Goal: Task Accomplishment & Management: Manage account settings

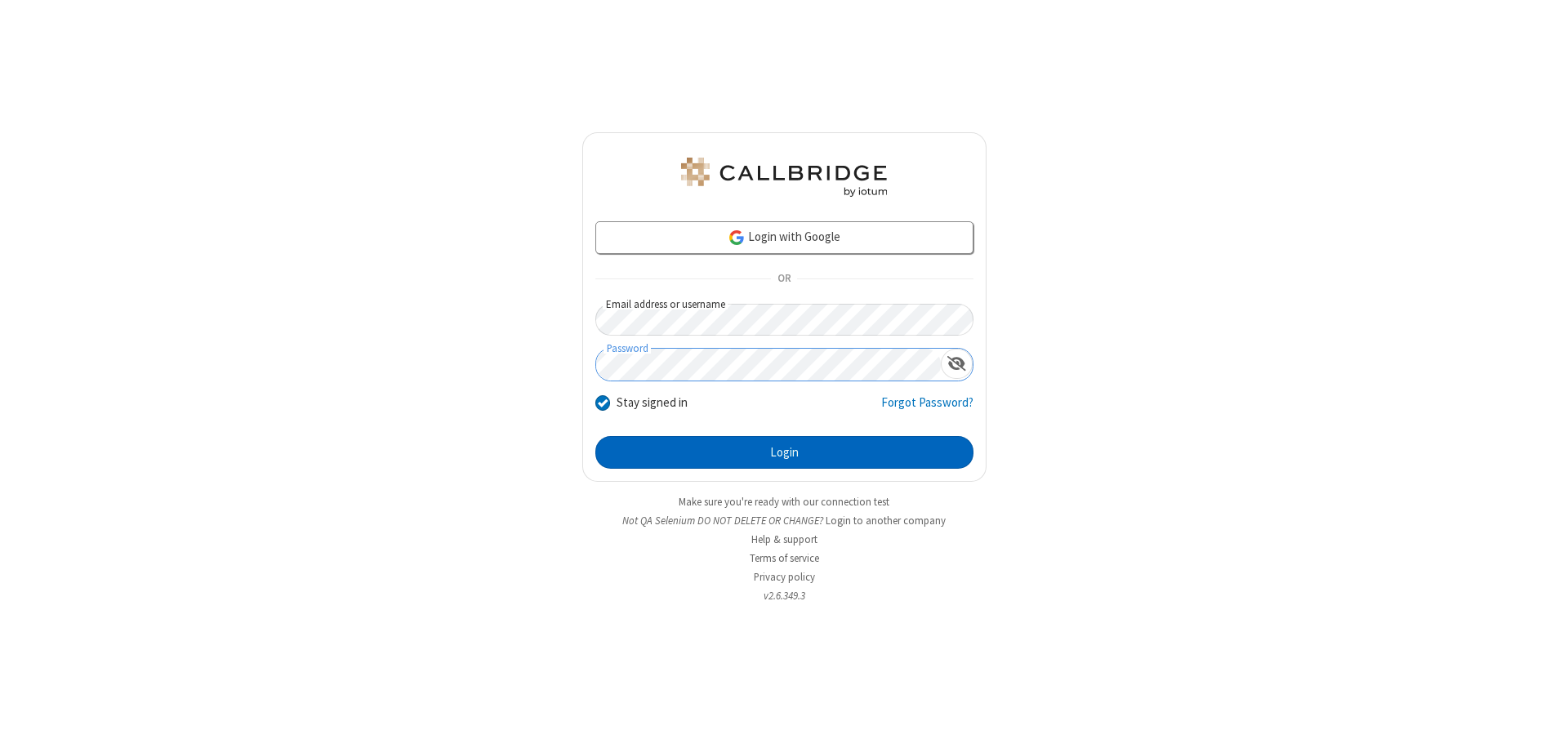
click at [784, 453] on button "Login" at bounding box center [784, 452] width 378 height 33
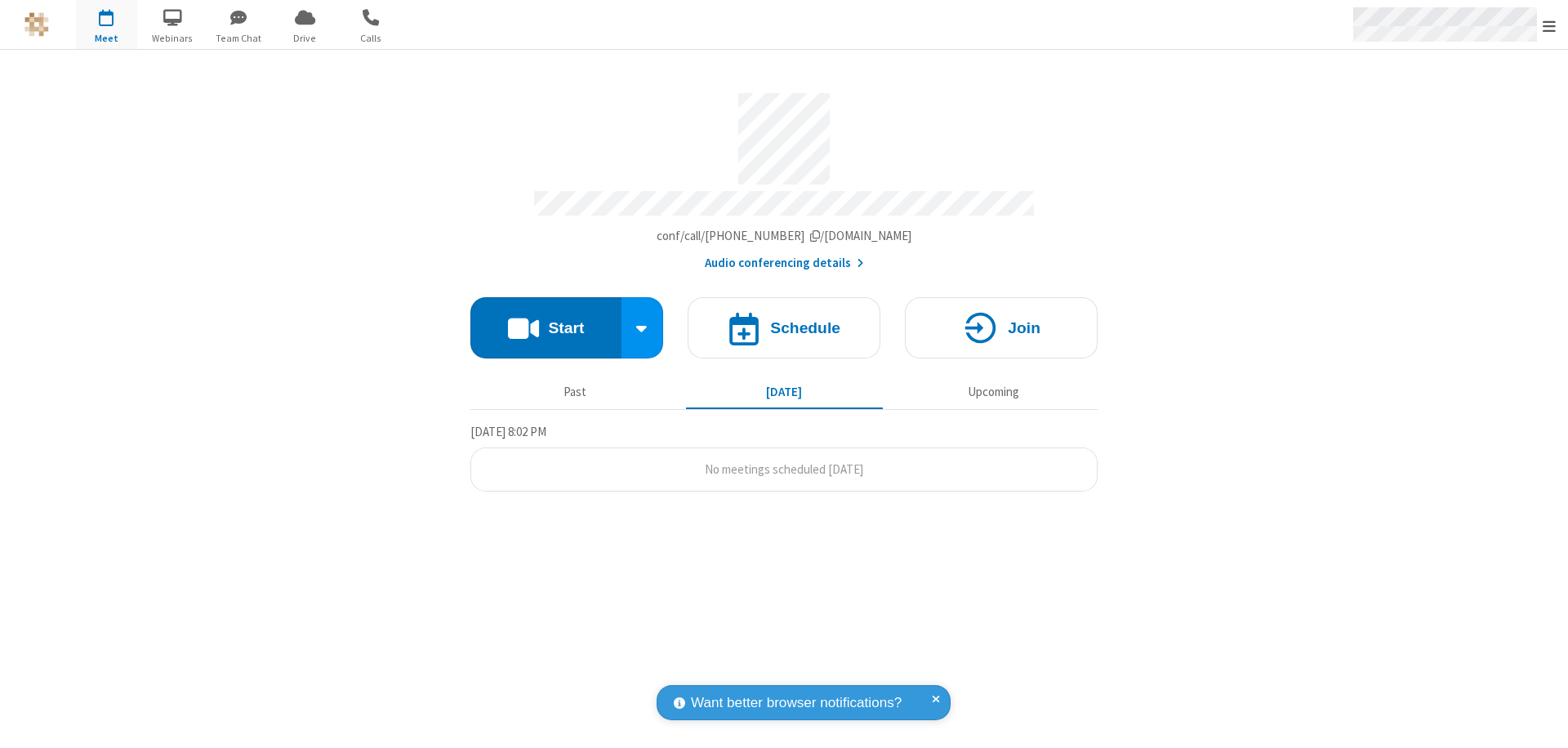
click at [1549, 25] on span "Open menu" at bounding box center [1549, 26] width 13 height 16
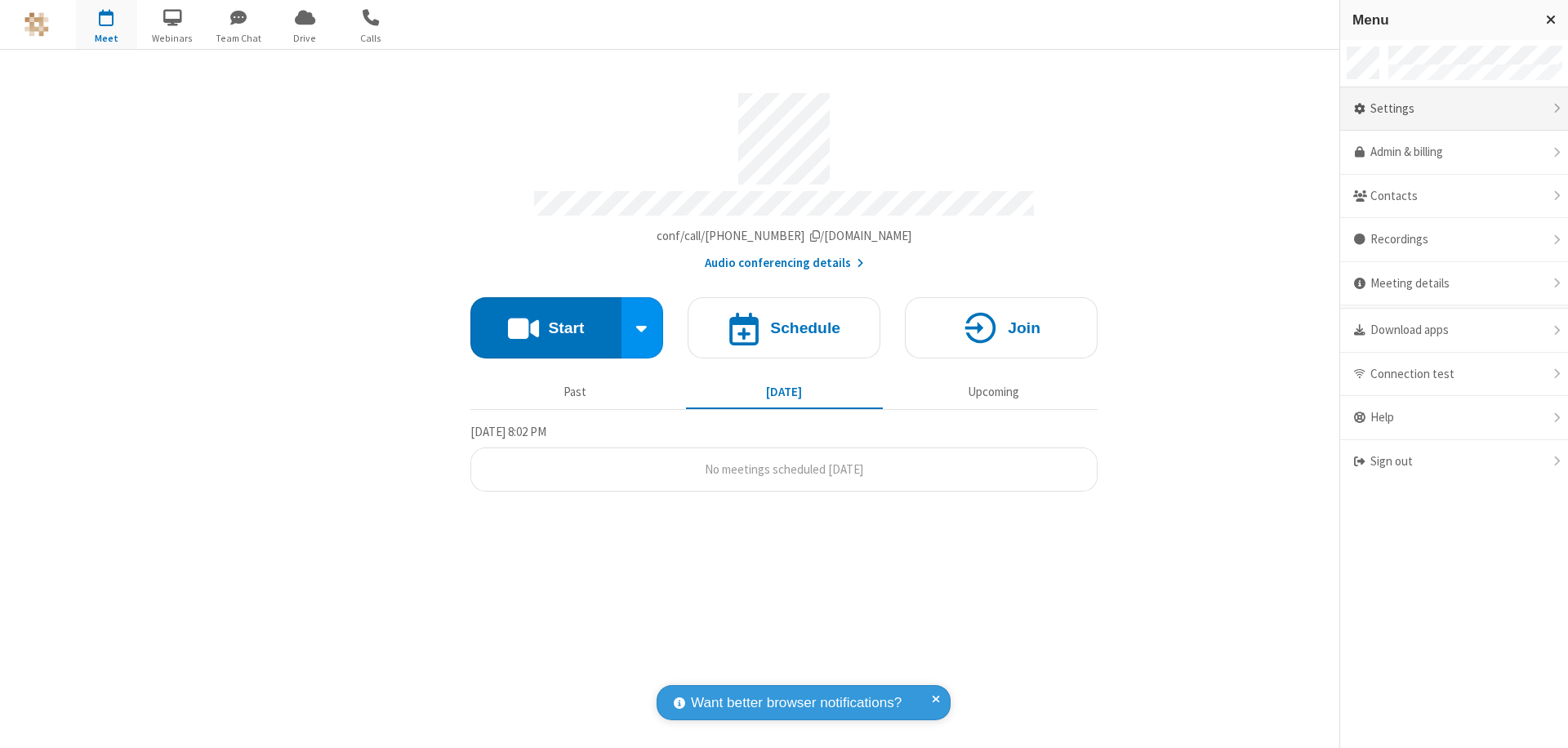
click at [1454, 108] on div "Settings" at bounding box center [1454, 109] width 228 height 44
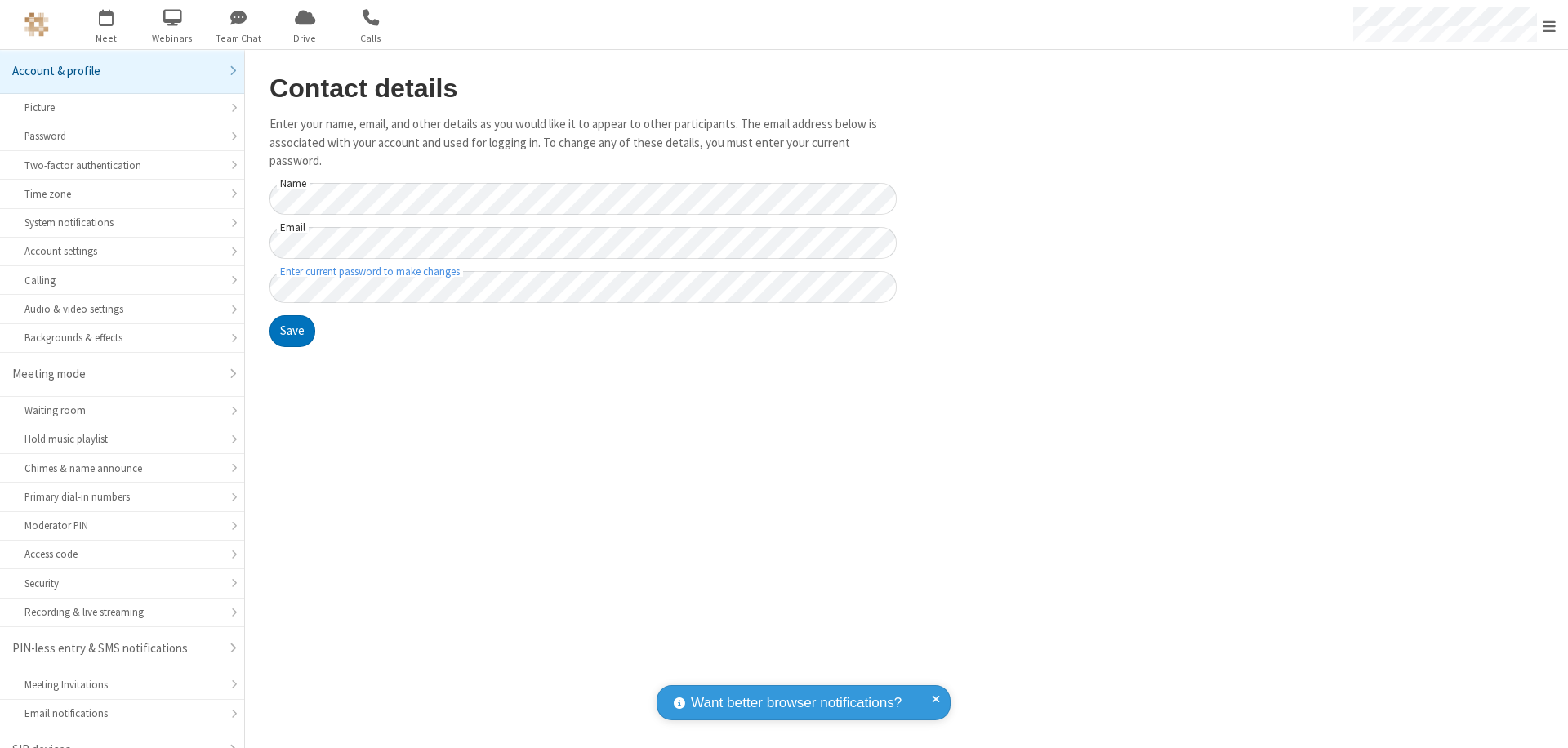
scroll to position [23, 0]
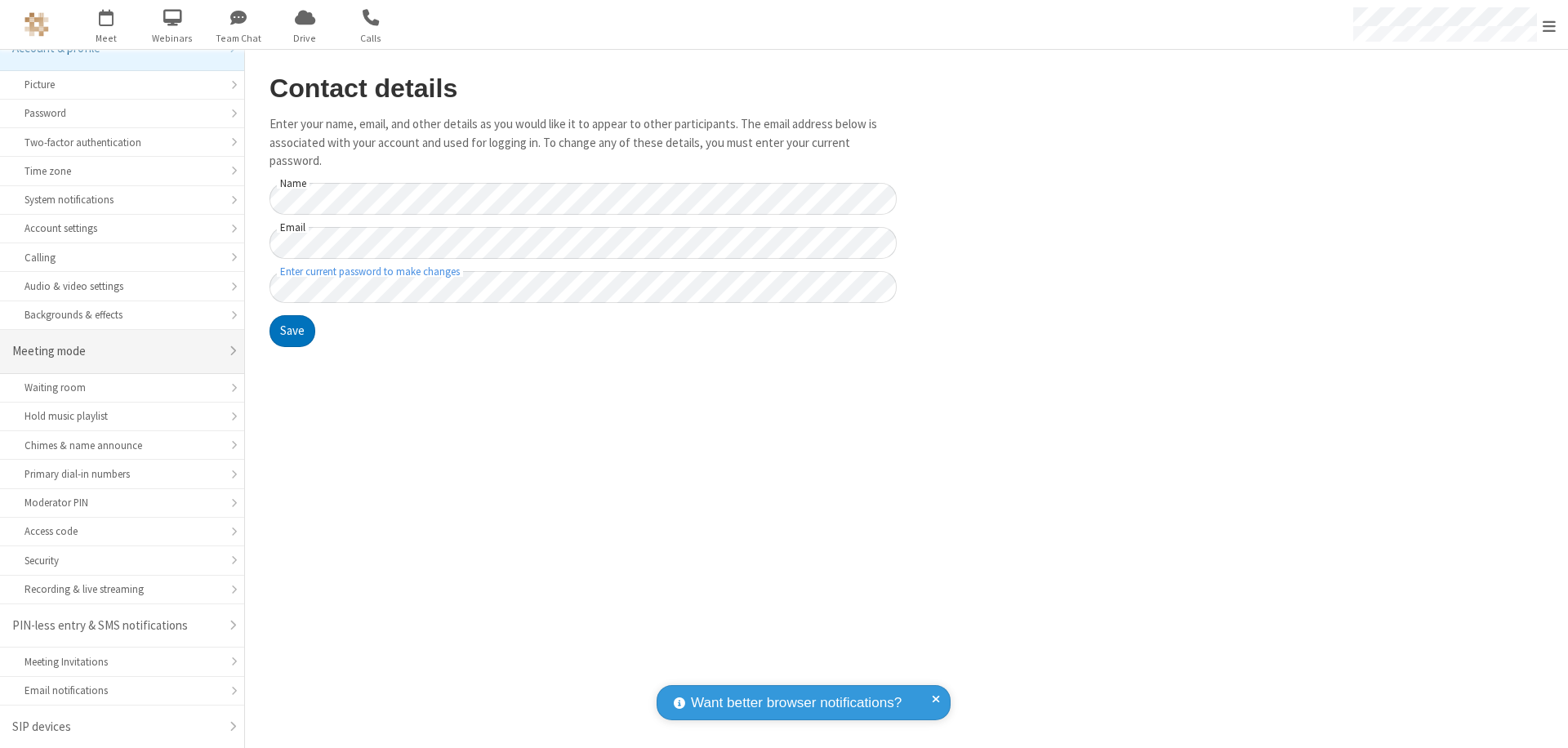
click at [116, 351] on div "Meeting mode" at bounding box center [115, 351] width 207 height 19
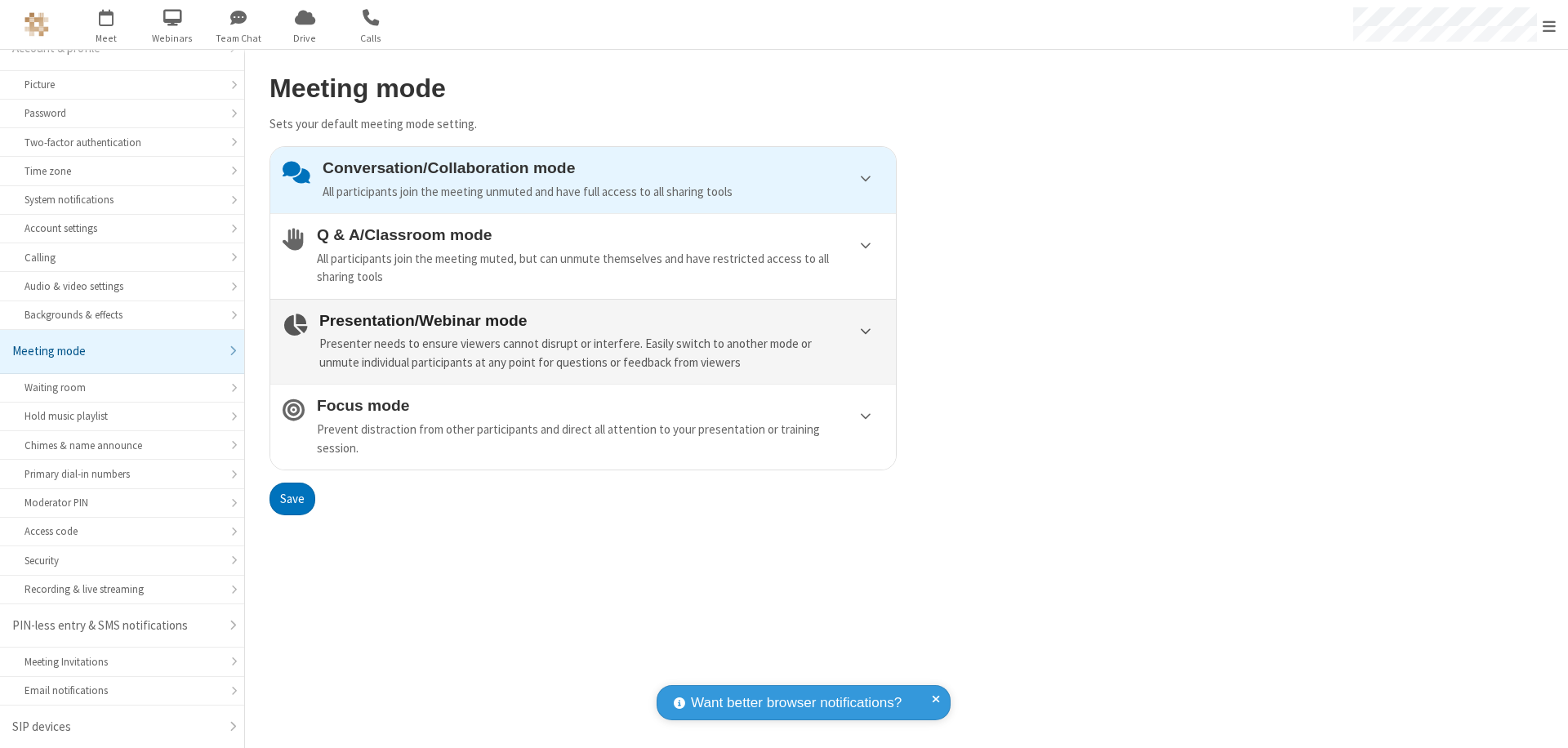
click at [583, 341] on div "Presenter needs to ensure viewers cannot disrupt or interfere. Easily switch to…" at bounding box center [601, 353] width 564 height 37
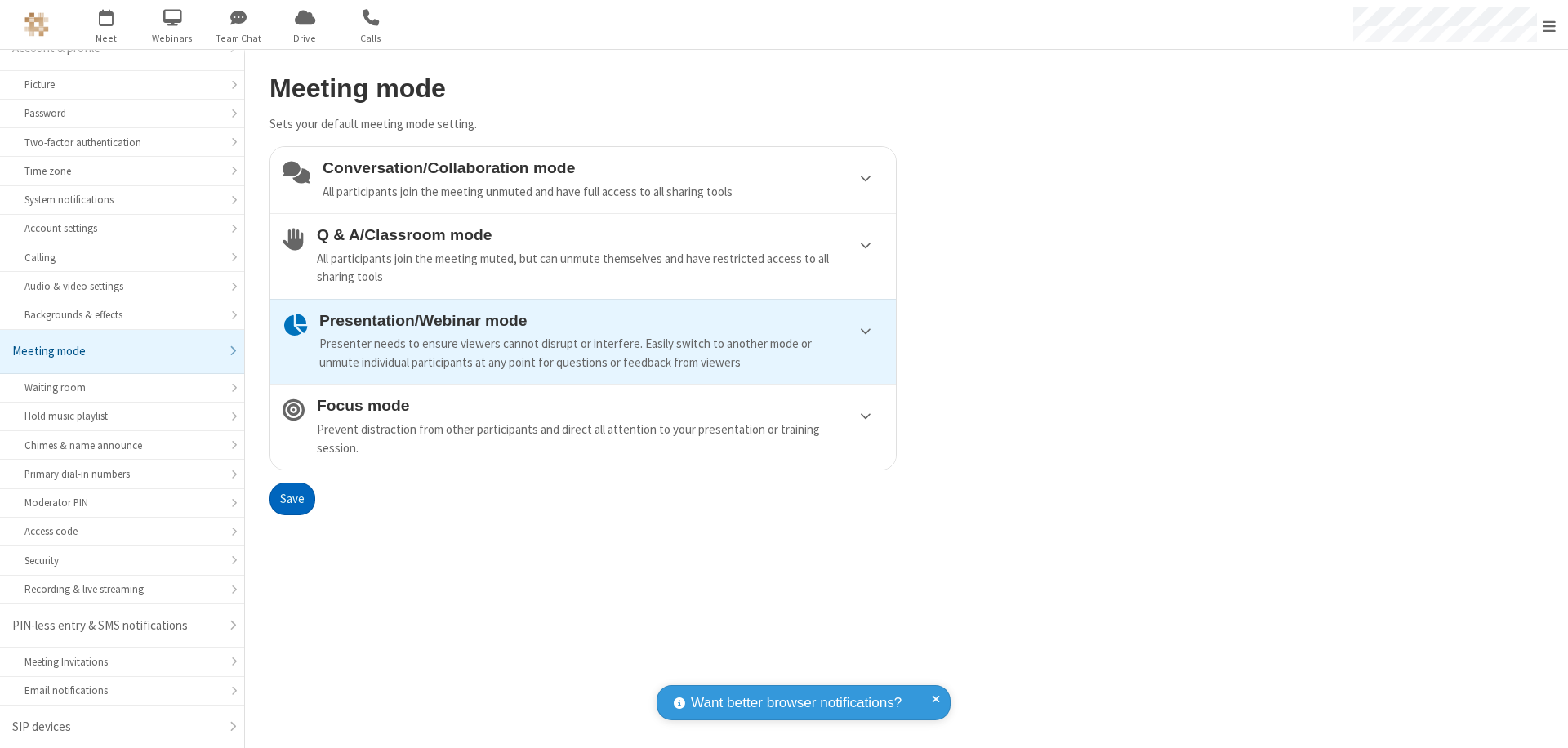
click at [292, 498] on button "Save" at bounding box center [293, 498] width 46 height 33
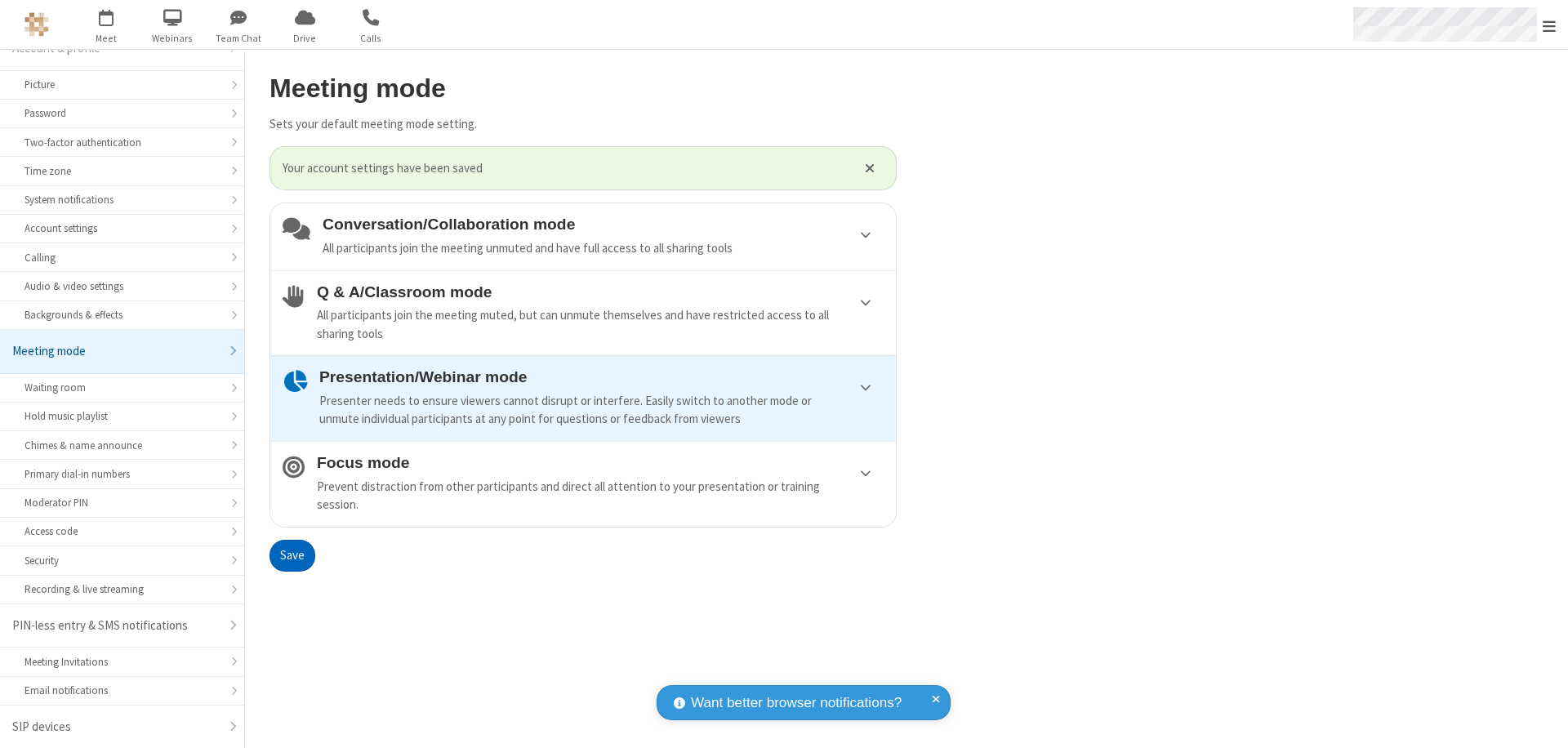
click at [1549, 25] on span "Open menu" at bounding box center [1549, 26] width 13 height 16
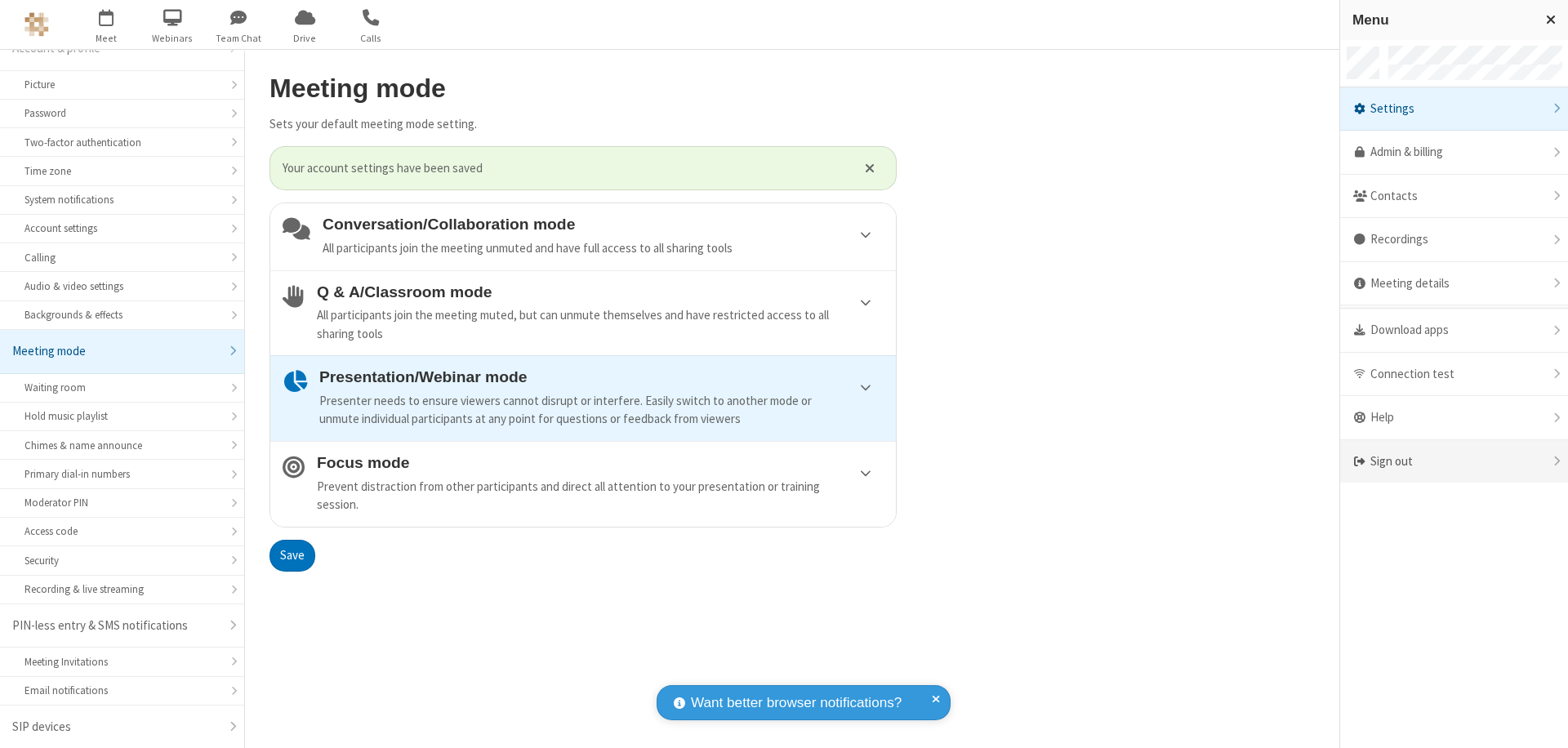
click at [1454, 462] on div "Sign out" at bounding box center [1454, 462] width 228 height 44
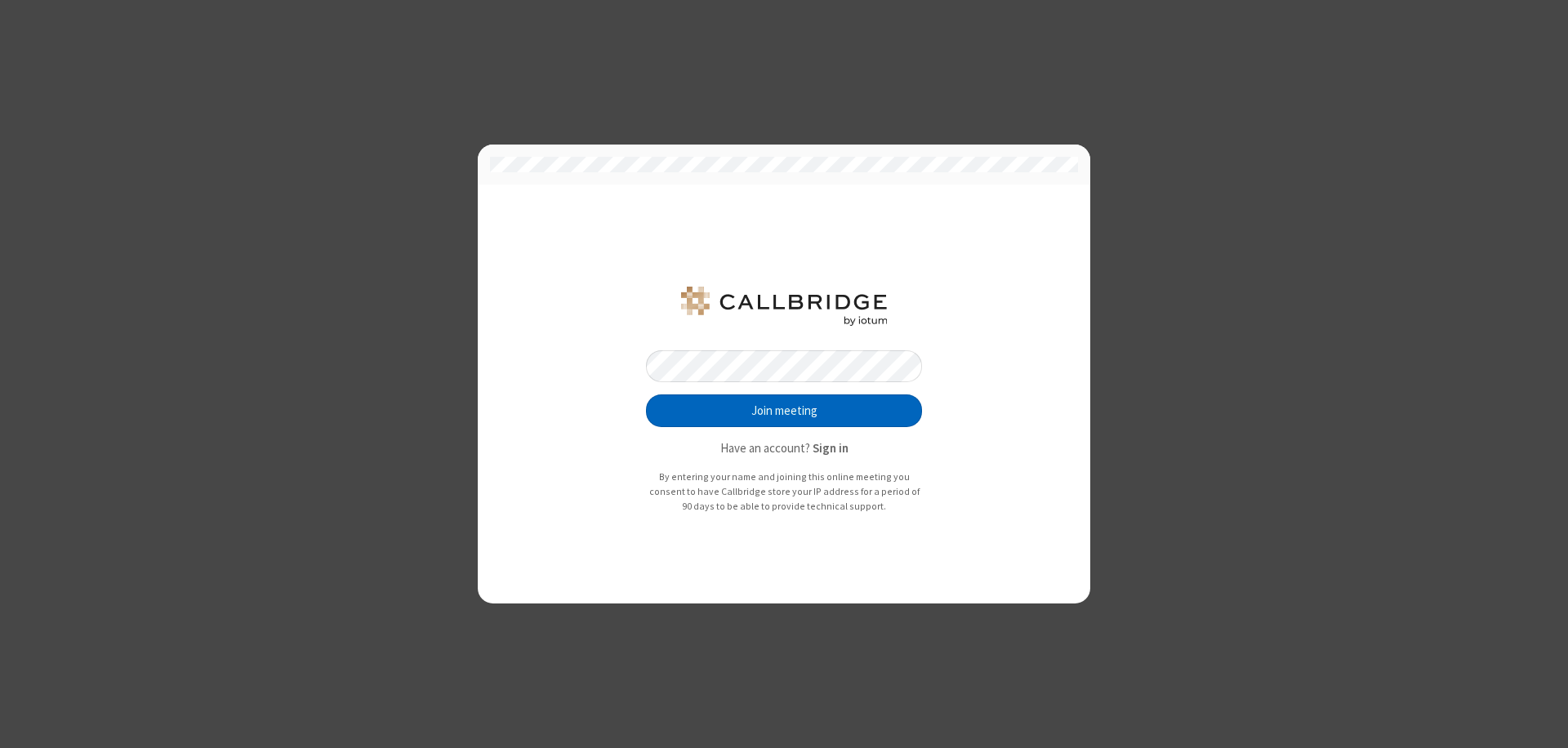
click at [784, 411] on button "Join meeting" at bounding box center [783, 410] width 276 height 33
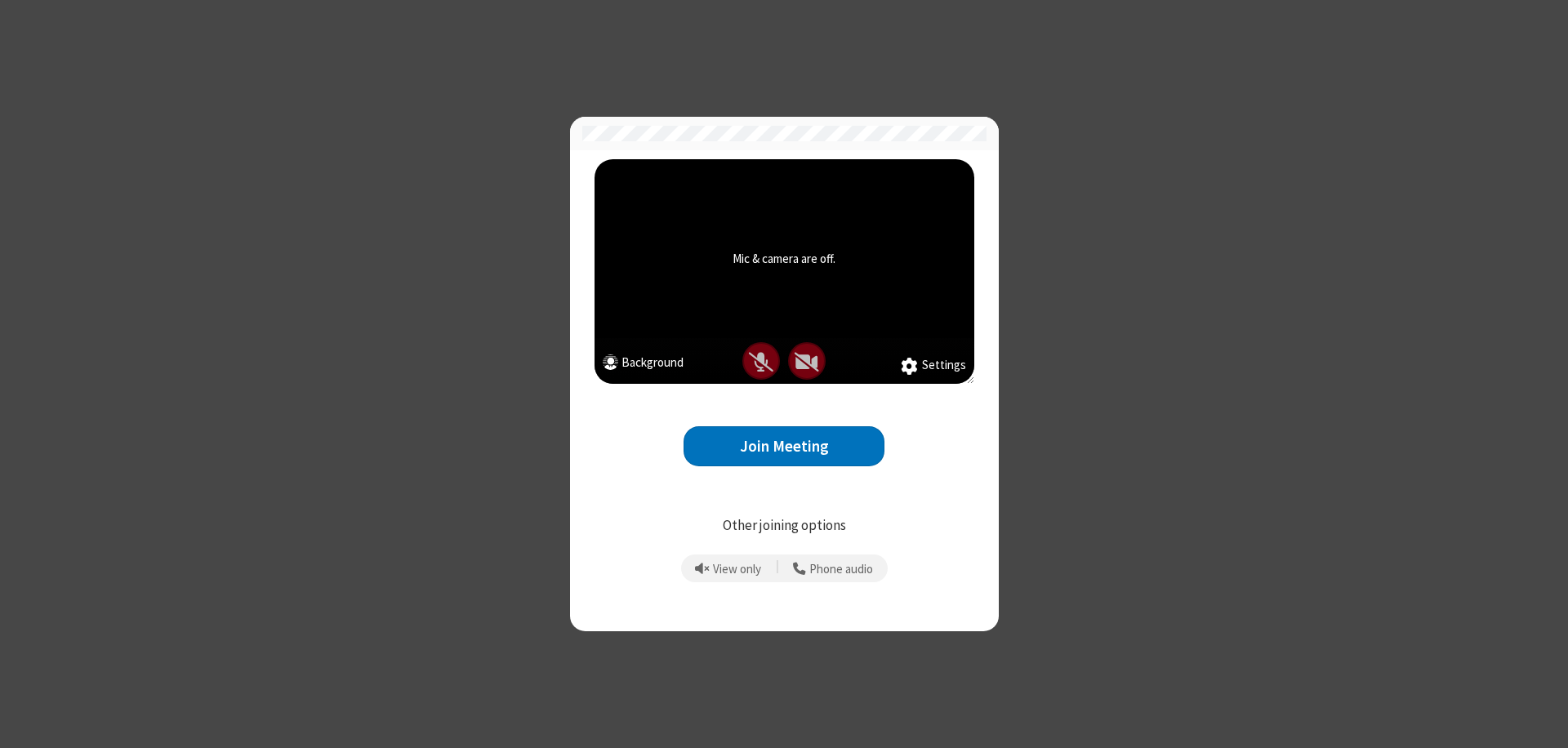
click at [784, 446] on button "Join Meeting" at bounding box center [784, 446] width 201 height 40
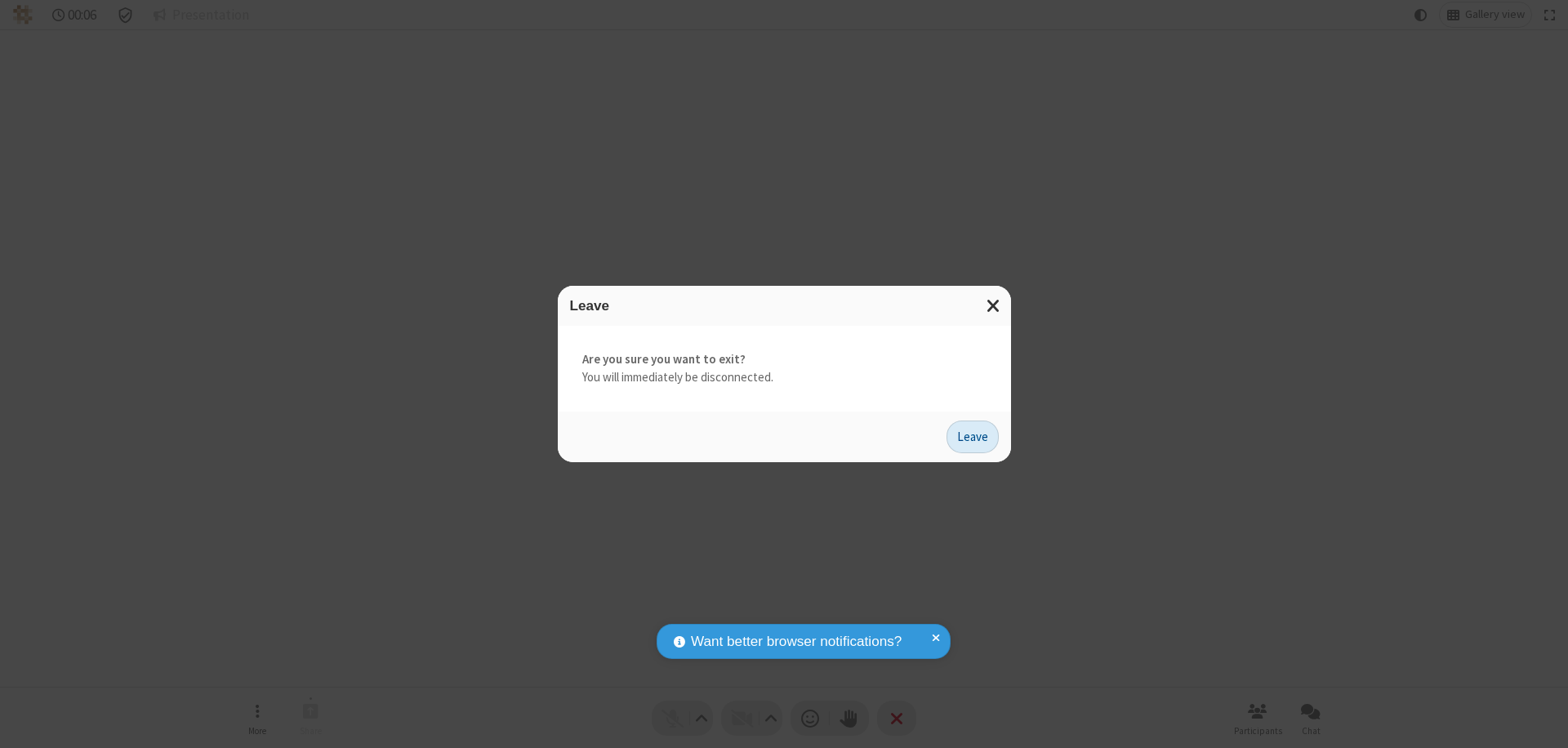
click at [973, 436] on button "Leave" at bounding box center [972, 437] width 53 height 33
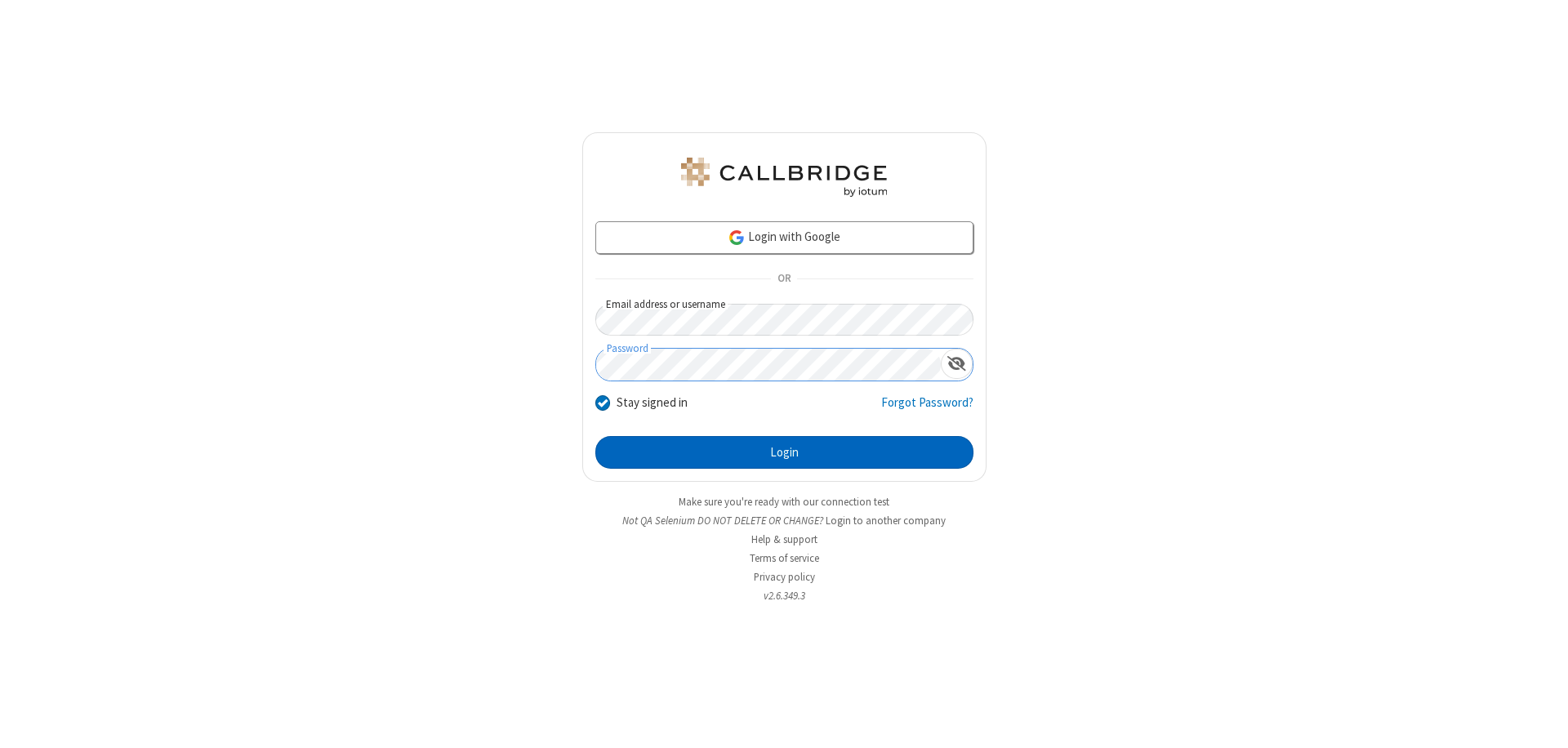
click at [784, 453] on button "Login" at bounding box center [784, 452] width 378 height 33
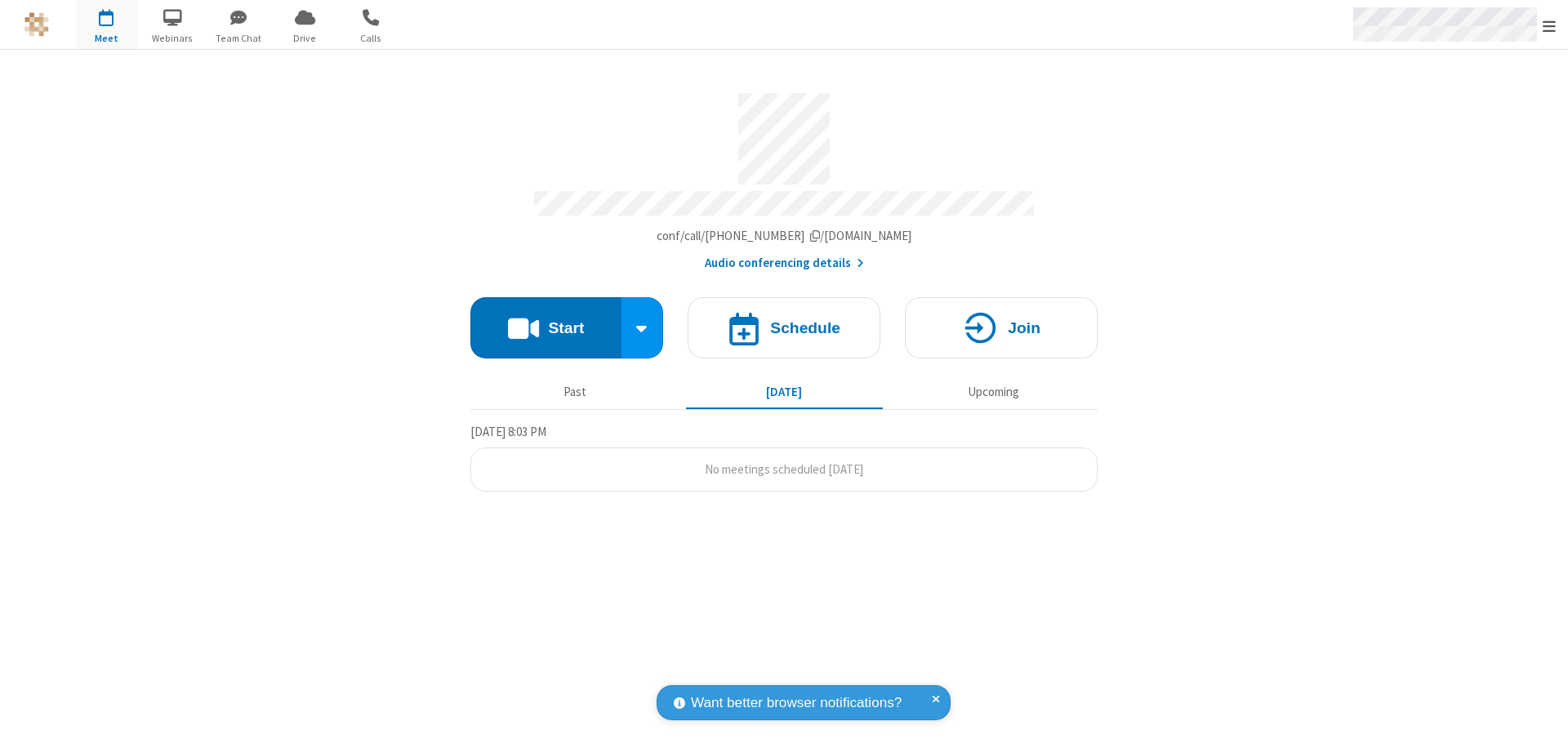
click at [1549, 25] on span "Open menu" at bounding box center [1549, 26] width 13 height 16
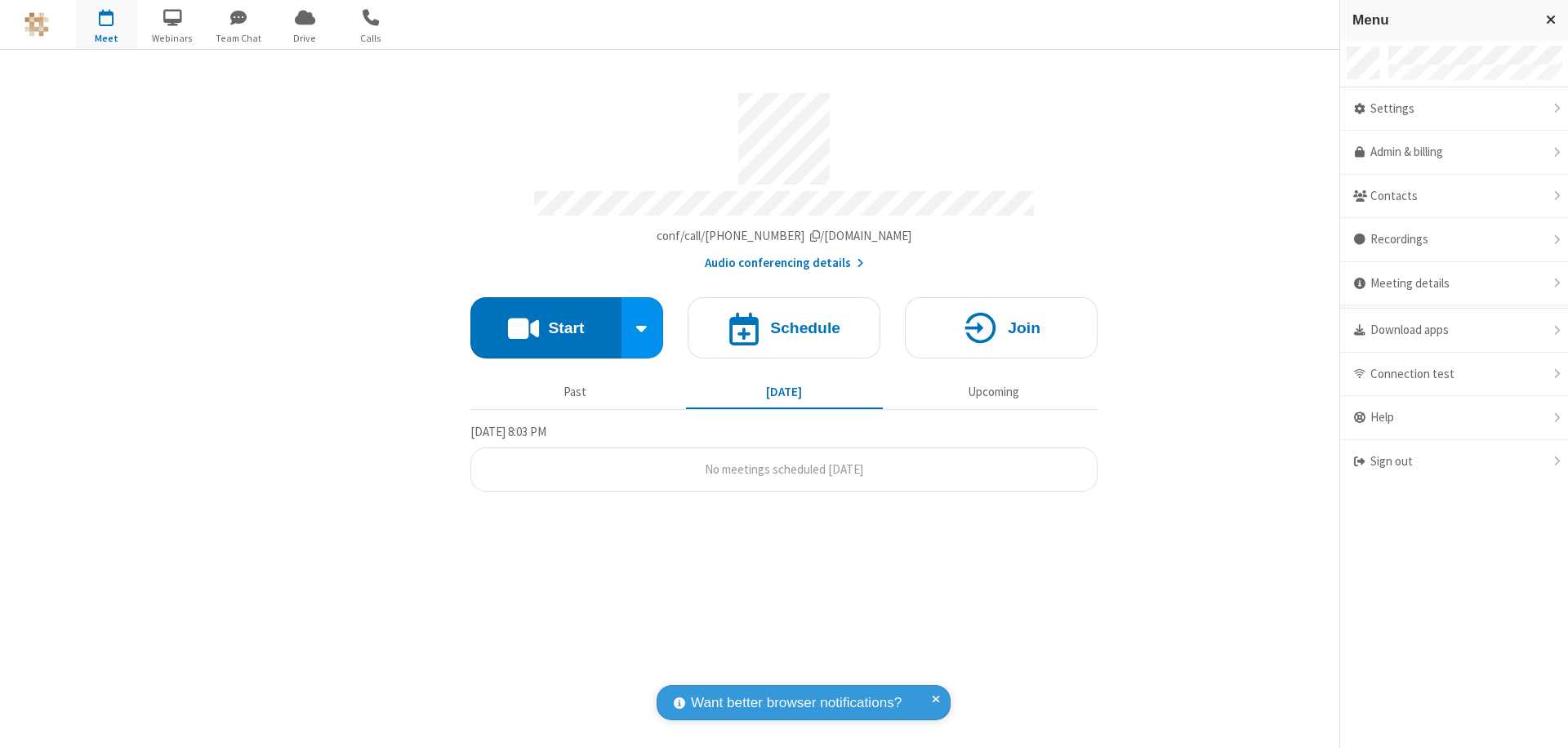
click at [1454, 108] on div "Settings" at bounding box center [1454, 109] width 228 height 44
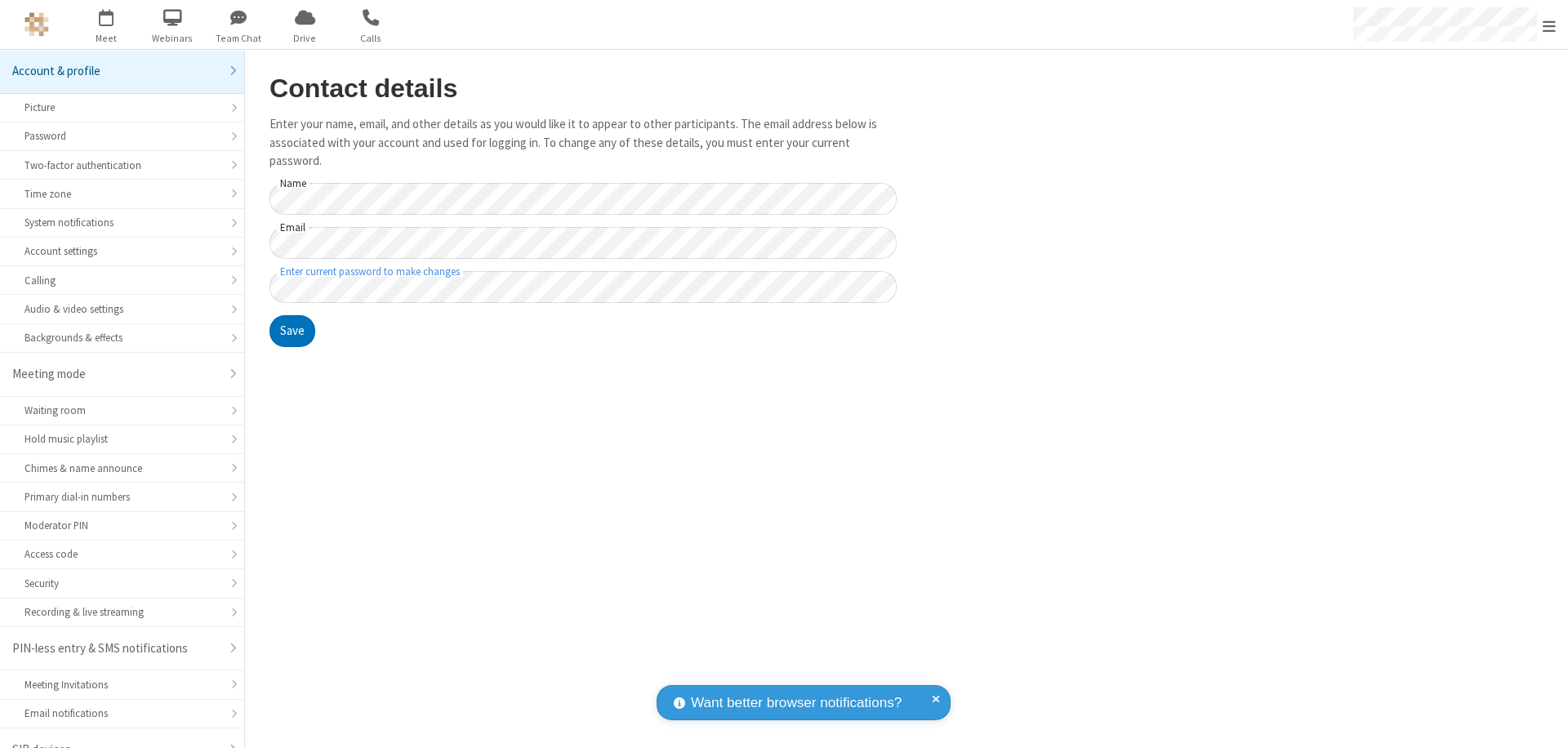
scroll to position [23, 0]
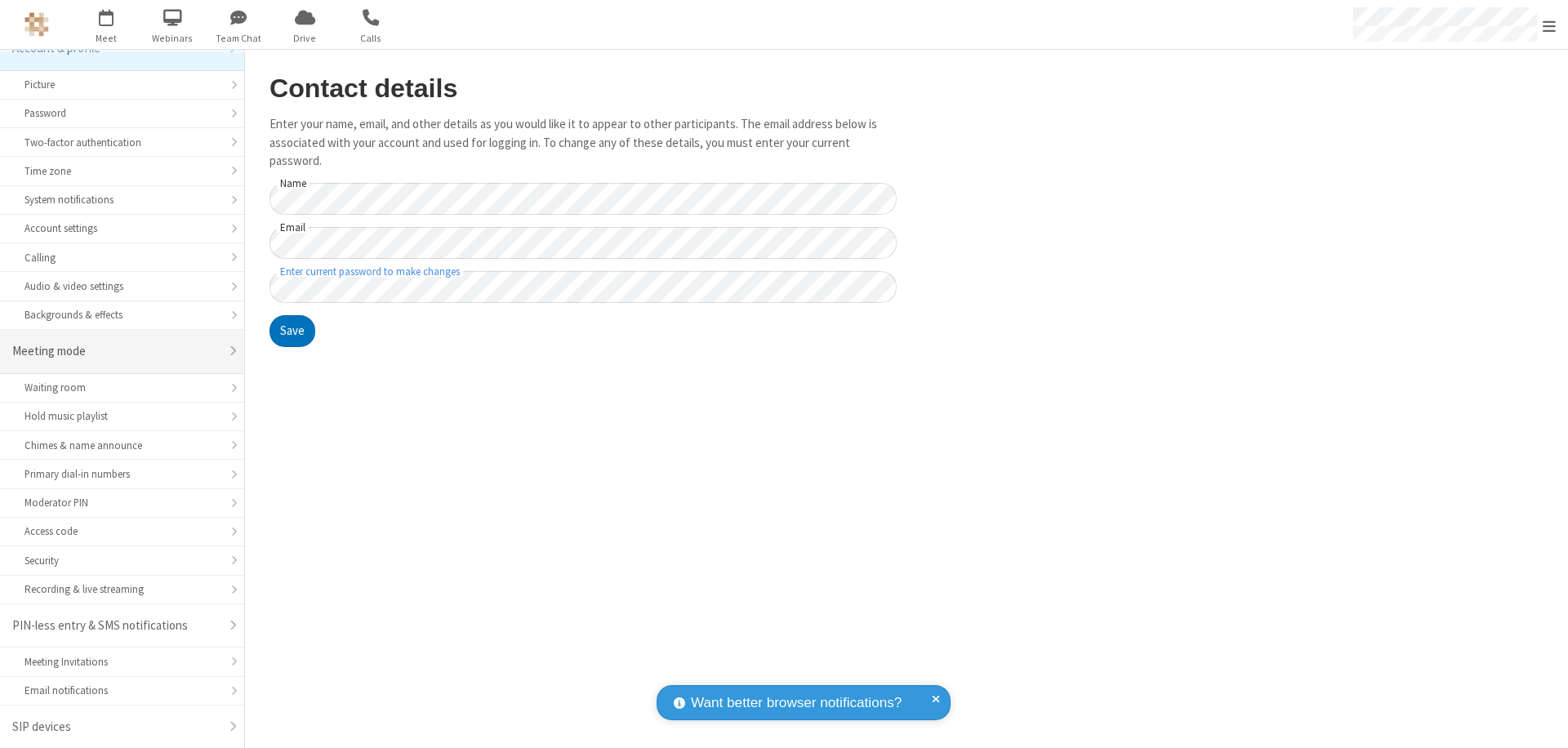
click at [116, 351] on div "Meeting mode" at bounding box center [115, 351] width 207 height 19
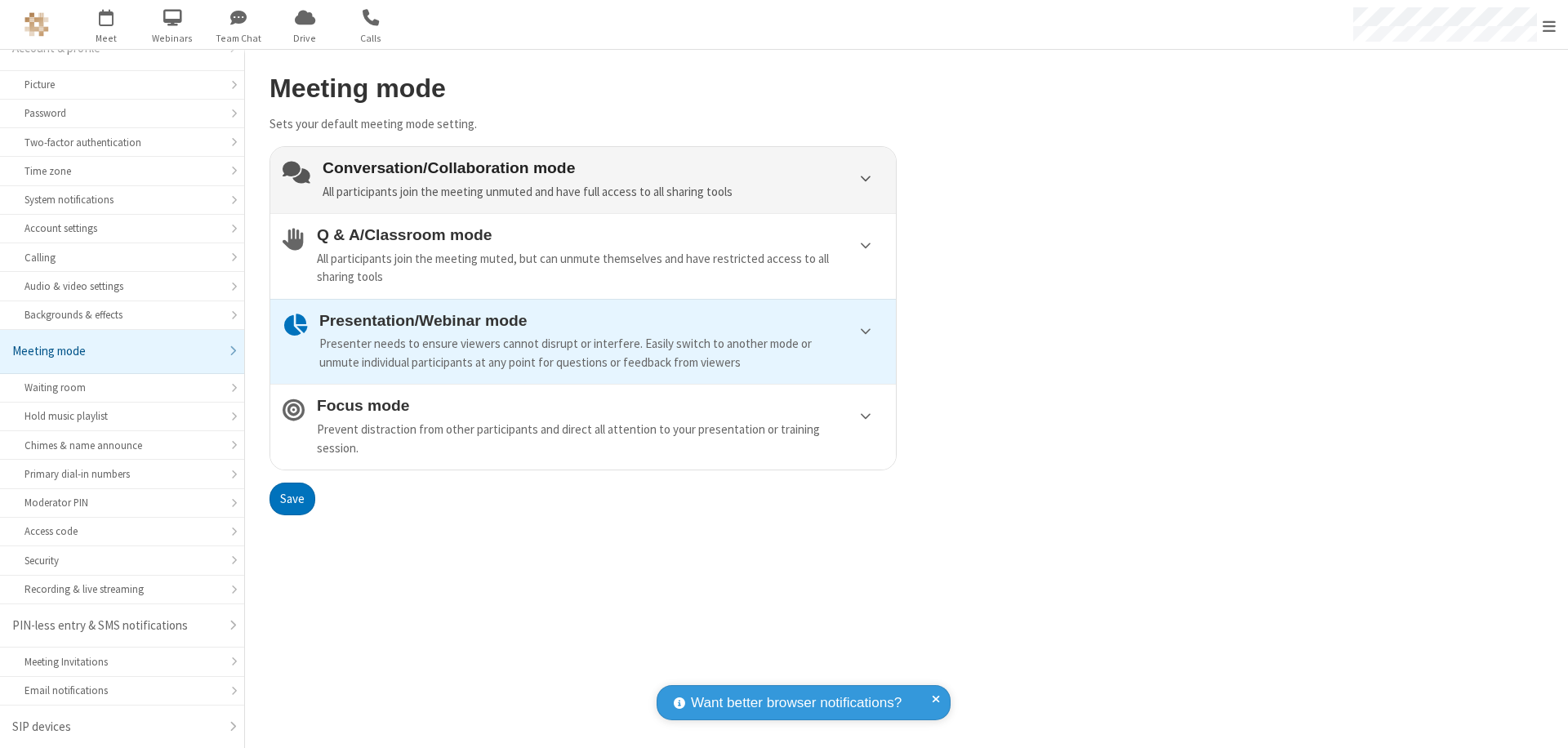
click at [583, 180] on div "Conversation/Collaboration mode All participants join the meeting unmuted and h…" at bounding box center [603, 180] width 561 height 42
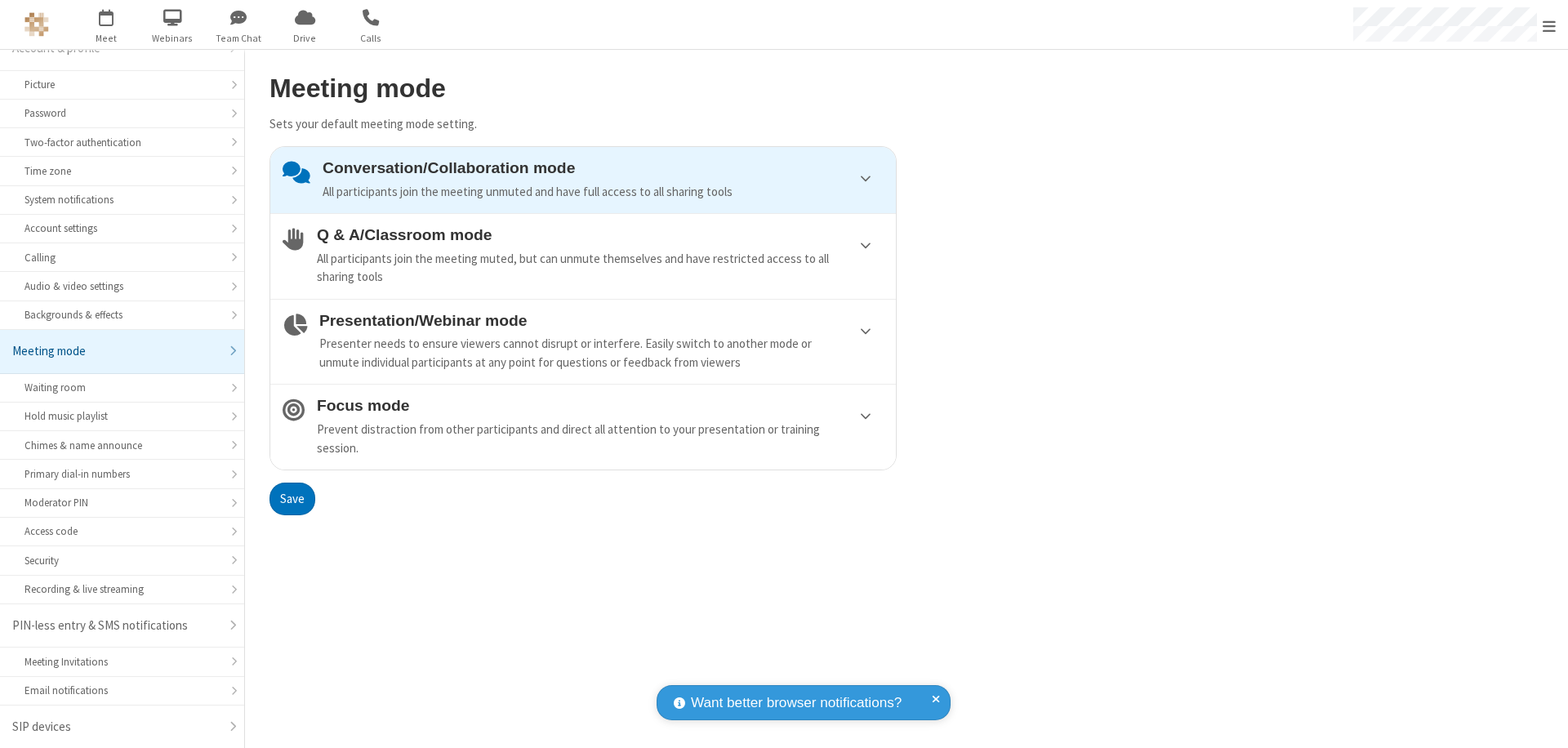
click at [292, 498] on button "Save" at bounding box center [293, 498] width 46 height 33
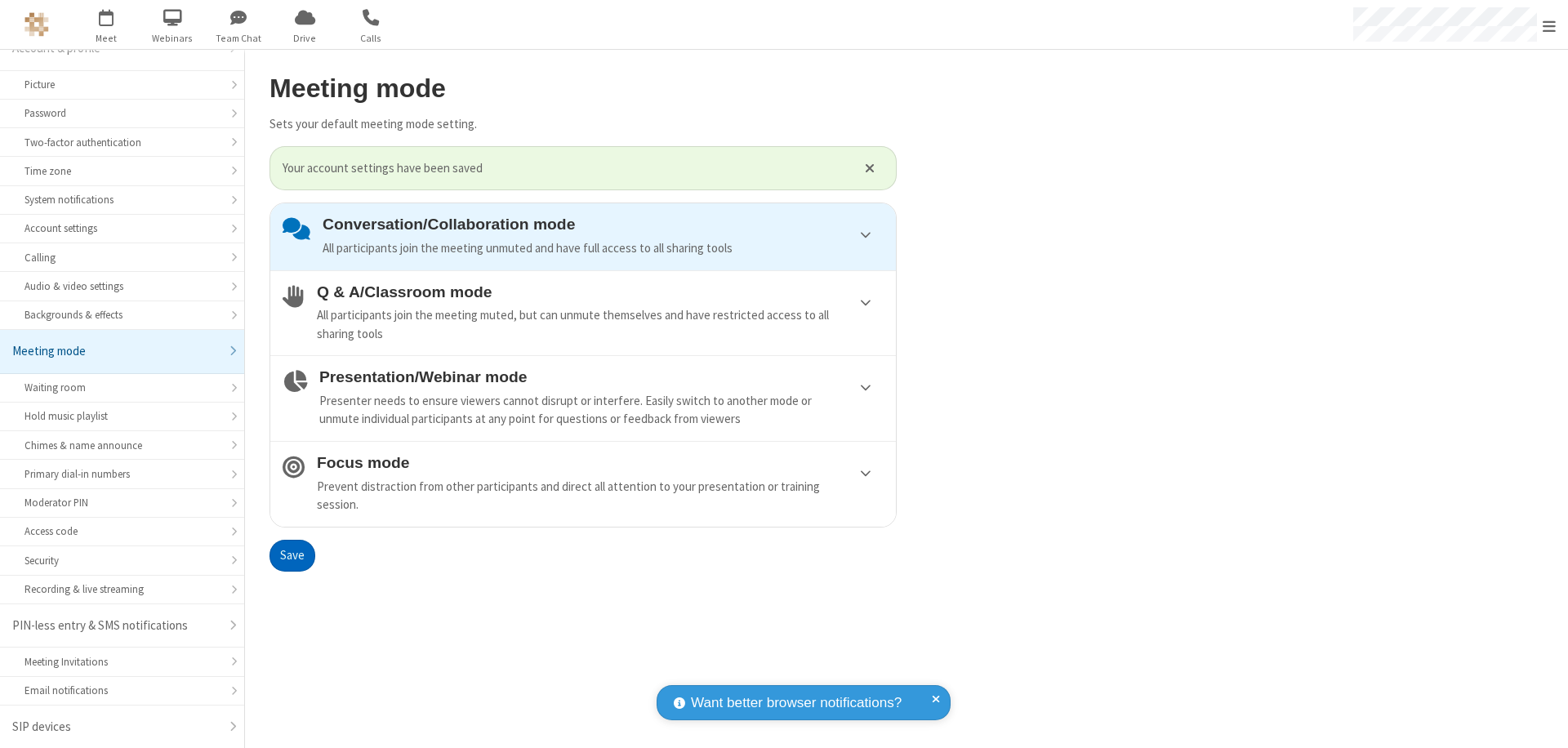
click at [1549, 25] on span "Open menu" at bounding box center [1549, 26] width 13 height 16
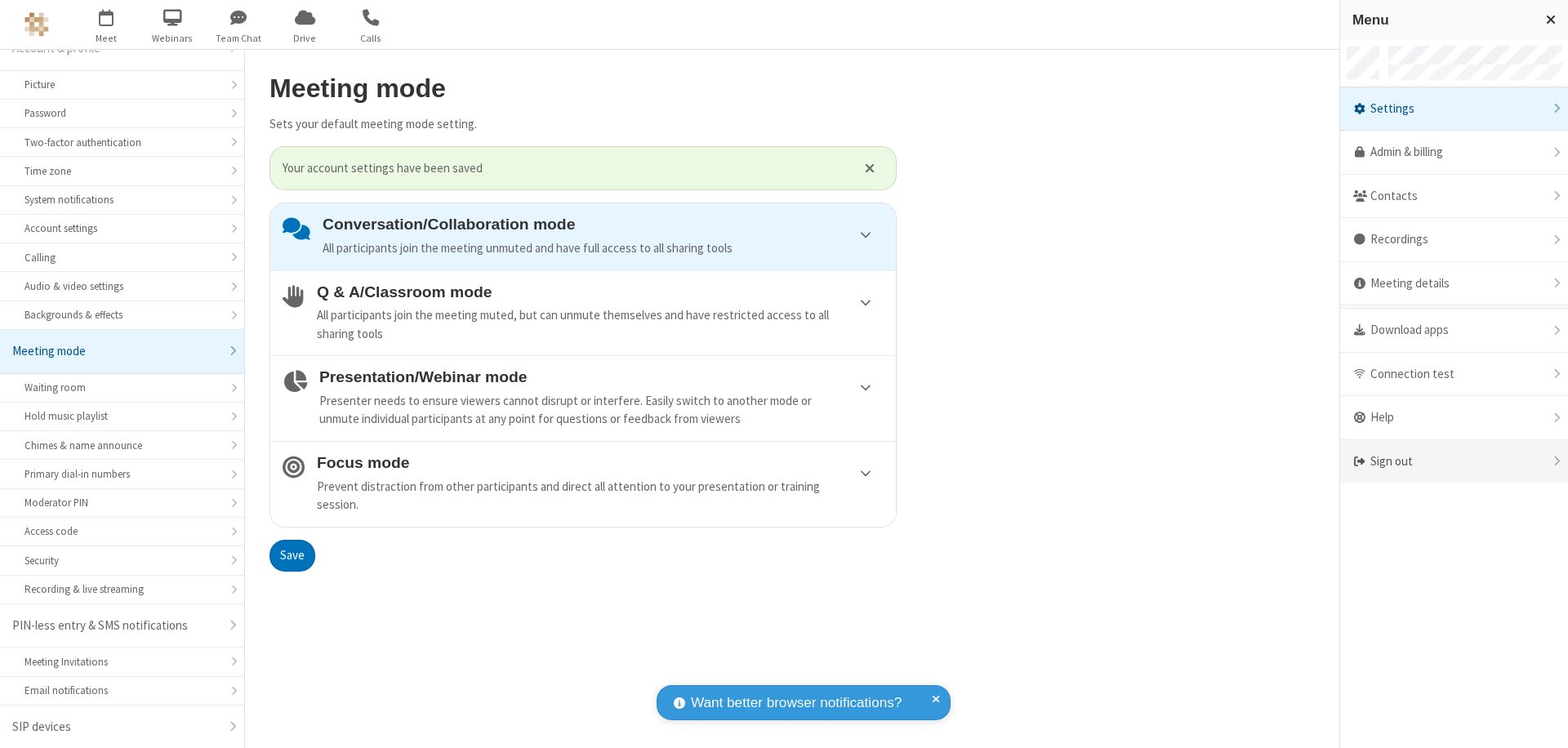
click at [1454, 462] on div "Sign out" at bounding box center [1454, 462] width 228 height 44
